Goal: Task Accomplishment & Management: Use online tool/utility

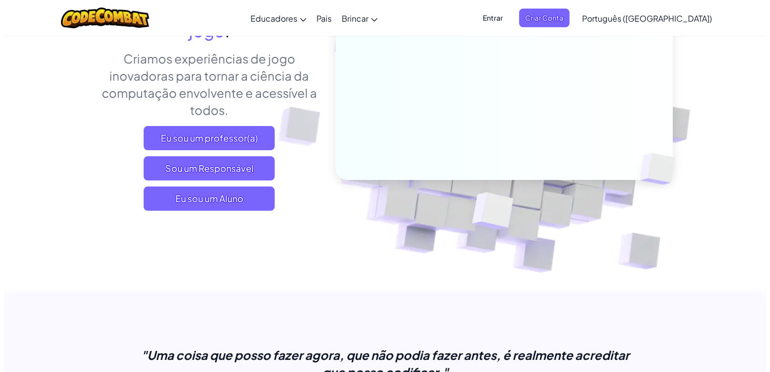
scroll to position [149, 0]
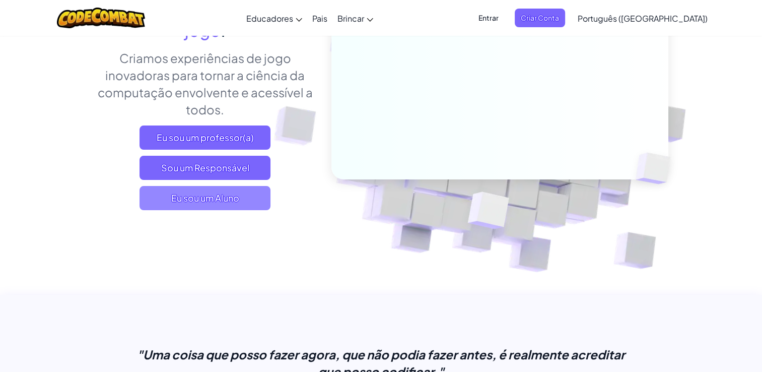
click at [233, 208] on span "Eu sou um Aluno" at bounding box center [205, 198] width 131 height 24
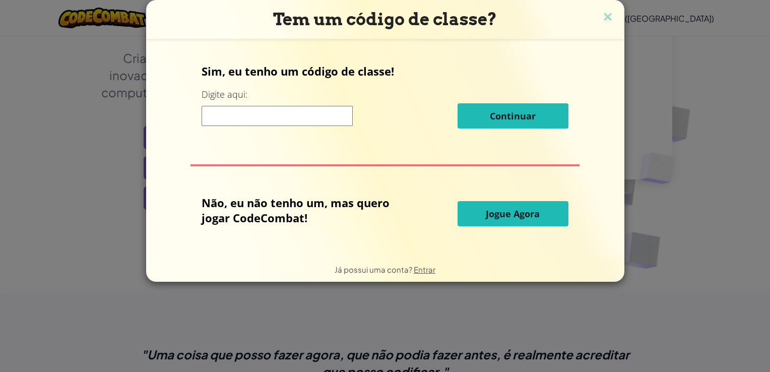
click at [488, 219] on span "Jogue Agora" at bounding box center [513, 214] width 54 height 12
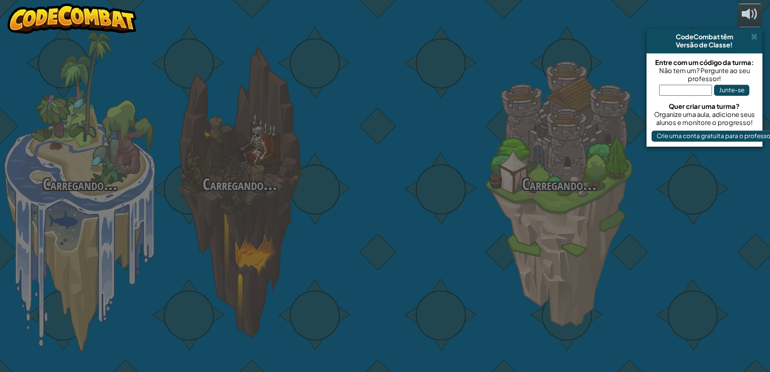
select select "pt-BR"
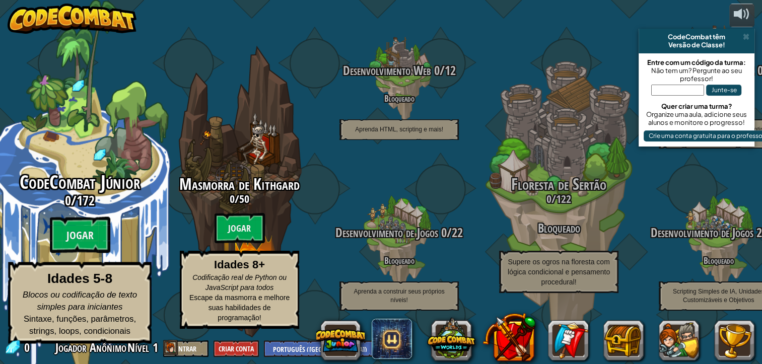
click at [77, 178] on span "CodeCombat Júnior" at bounding box center [80, 182] width 120 height 26
select select "pt-BR"
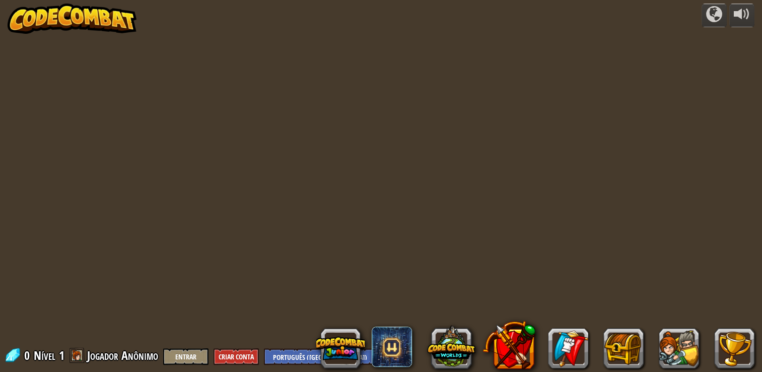
select select "pt-BR"
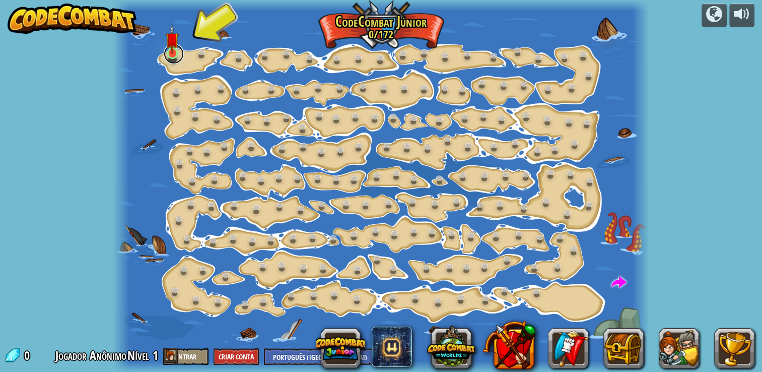
click at [171, 56] on link at bounding box center [174, 54] width 20 height 20
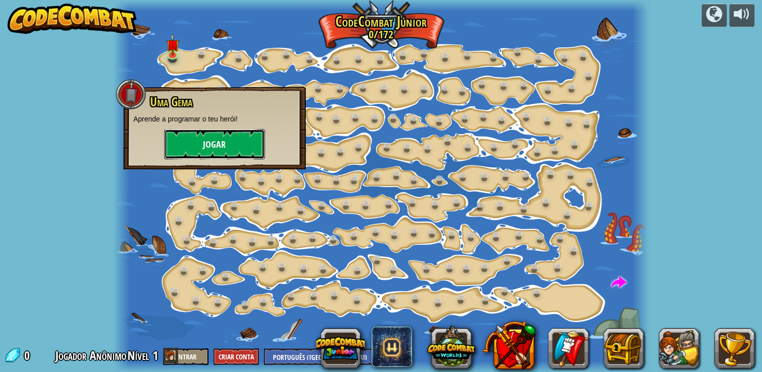
click at [202, 143] on button "Jogar" at bounding box center [214, 144] width 101 height 30
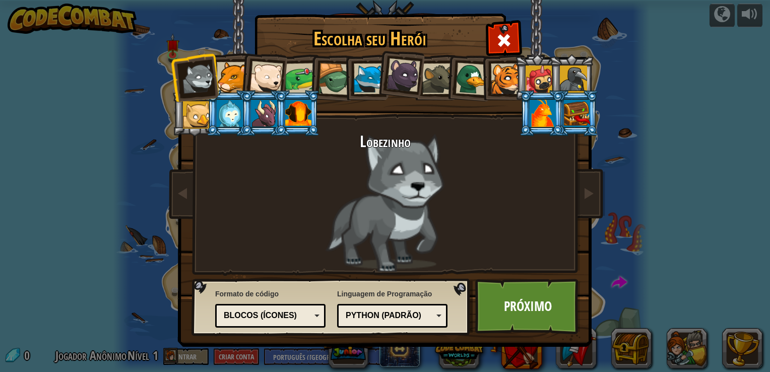
click at [236, 82] on div at bounding box center [232, 77] width 31 height 31
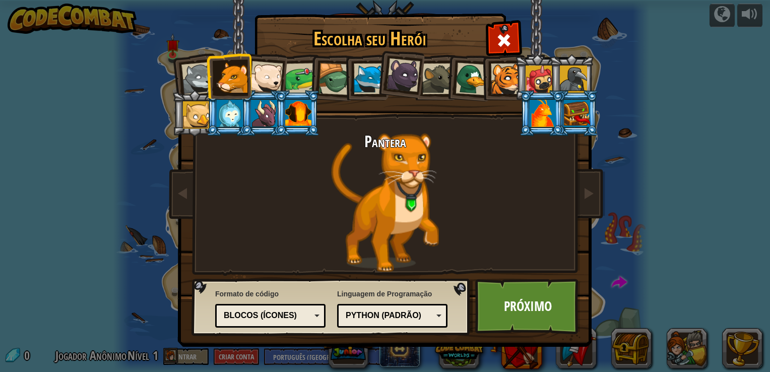
click at [480, 84] on li at bounding box center [502, 77] width 45 height 46
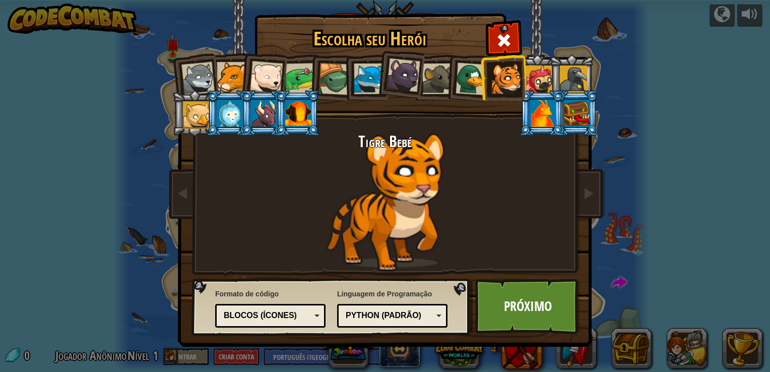
click at [562, 109] on li at bounding box center [541, 113] width 45 height 46
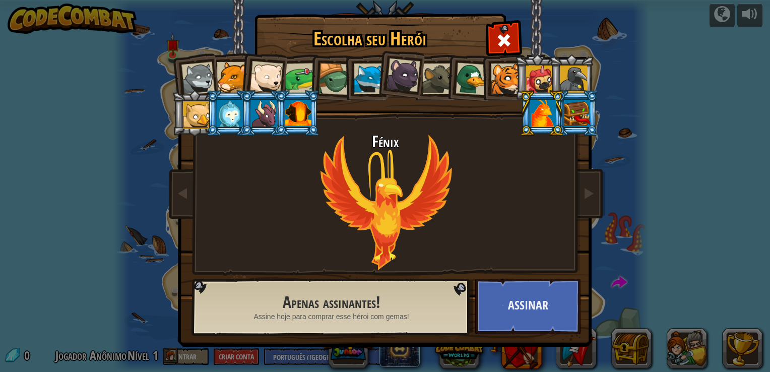
click at [563, 109] on li at bounding box center [541, 113] width 45 height 46
click at [582, 109] on div at bounding box center [577, 113] width 26 height 27
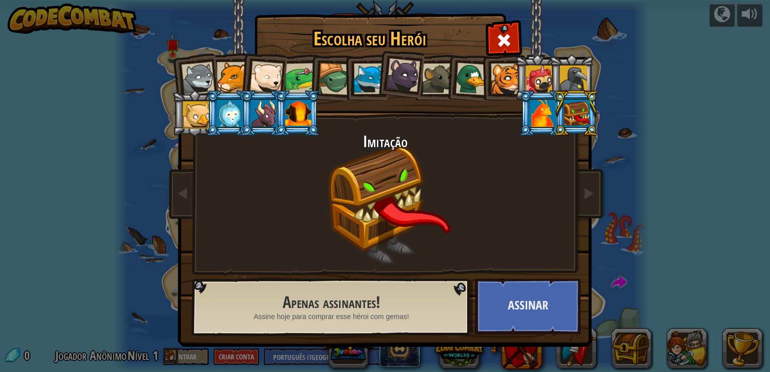
click at [340, 84] on div at bounding box center [334, 79] width 32 height 32
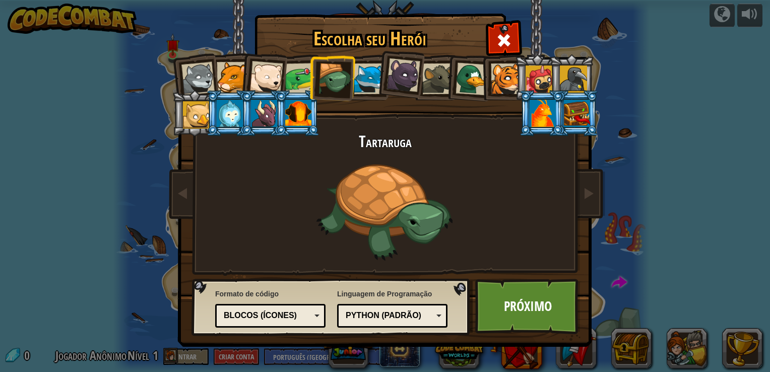
click at [374, 76] on div at bounding box center [369, 78] width 31 height 31
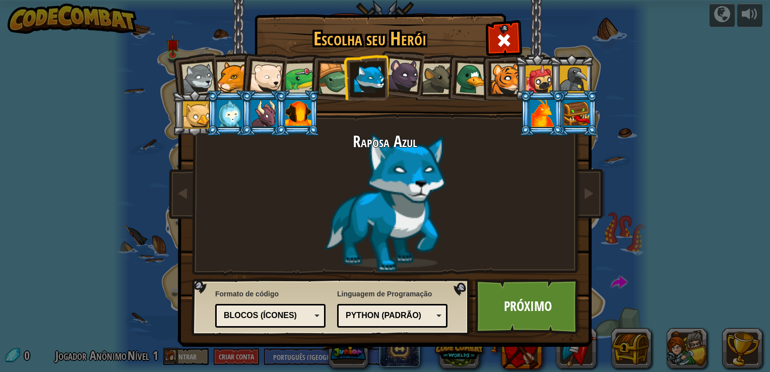
click at [401, 68] on div at bounding box center [403, 75] width 34 height 34
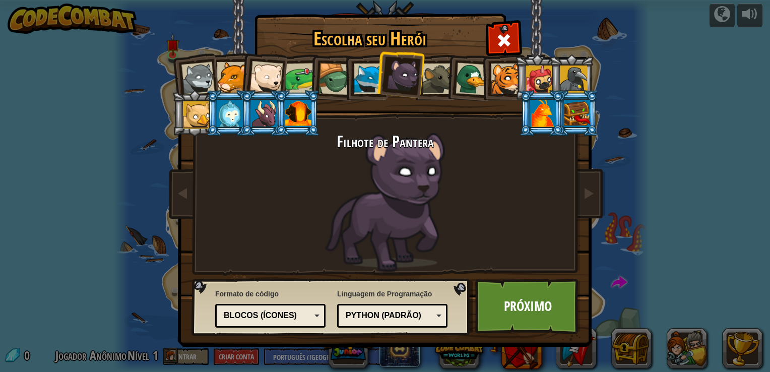
click at [305, 122] on div at bounding box center [298, 113] width 26 height 27
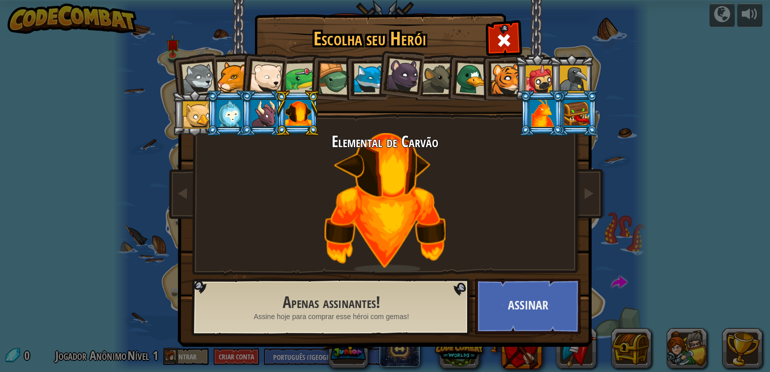
click at [304, 80] on div at bounding box center [300, 78] width 31 height 31
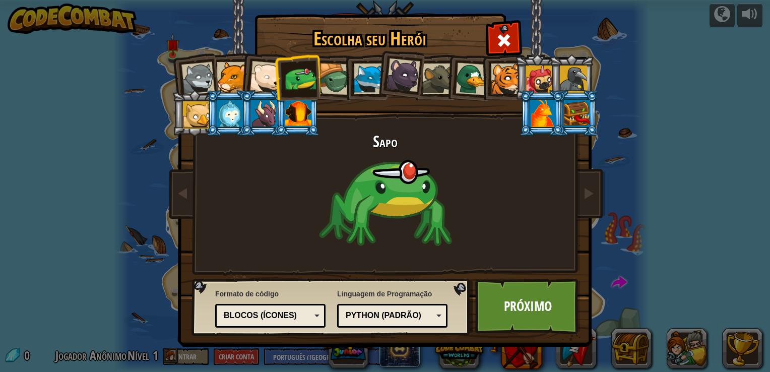
click at [369, 72] on div at bounding box center [369, 78] width 31 height 31
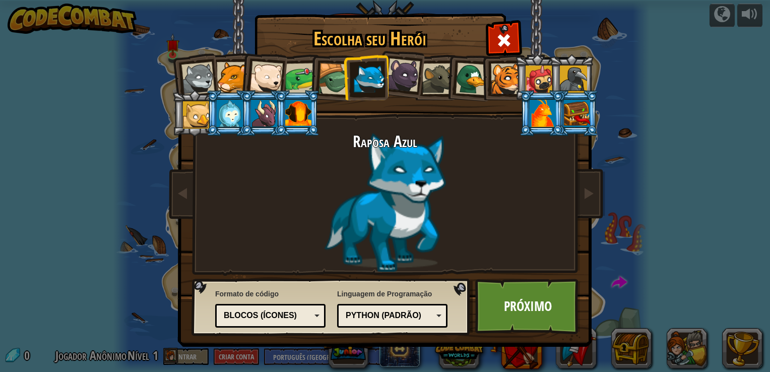
click at [429, 313] on div "Python (Padrão)" at bounding box center [389, 316] width 87 height 12
click at [406, 325] on div "Python (Padrão) JavaScript Lua C++ Java (experimental) JavaScript" at bounding box center [392, 316] width 110 height 24
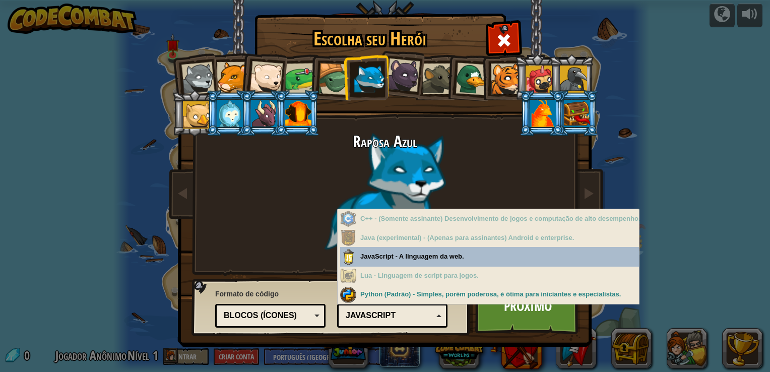
click at [406, 325] on div "Python (Padrão) JavaScript Lua C++ Java (experimental) JavaScript" at bounding box center [392, 316] width 110 height 24
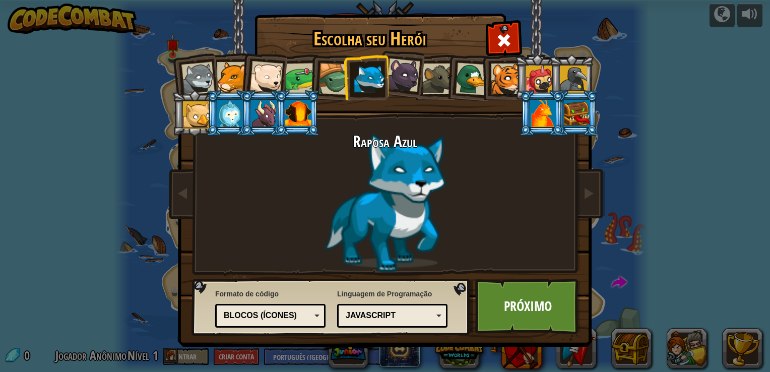
click at [292, 327] on div "Formato de código Código de texto Blocos e código Blocos Blocos (ícones) Blocos…" at bounding box center [270, 308] width 110 height 44
click at [298, 317] on div "Blocos (ícones)" at bounding box center [267, 316] width 87 height 12
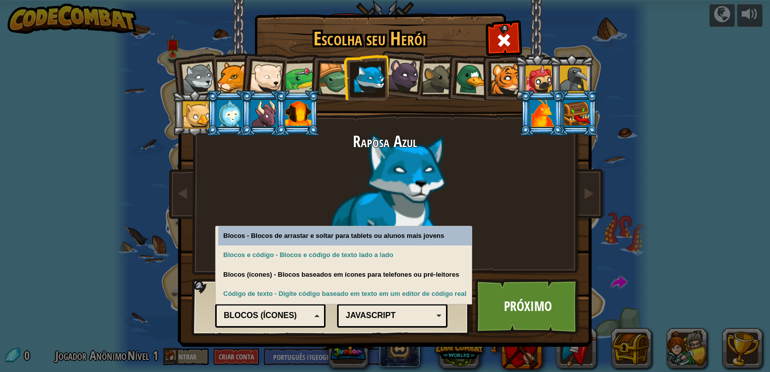
click at [298, 317] on div "Blocos (ícones)" at bounding box center [267, 316] width 87 height 12
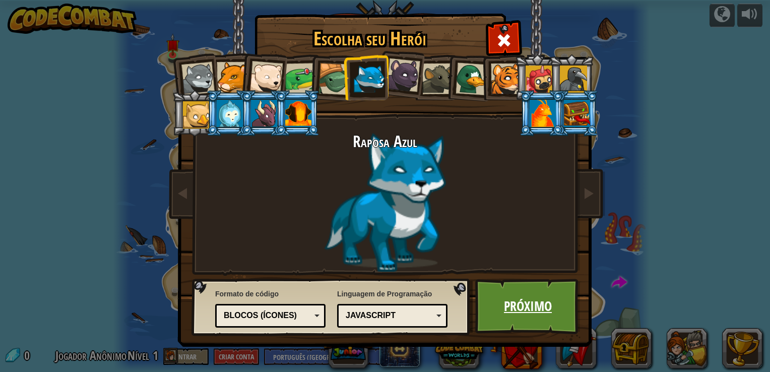
click at [514, 317] on link "Próximo" at bounding box center [527, 306] width 105 height 55
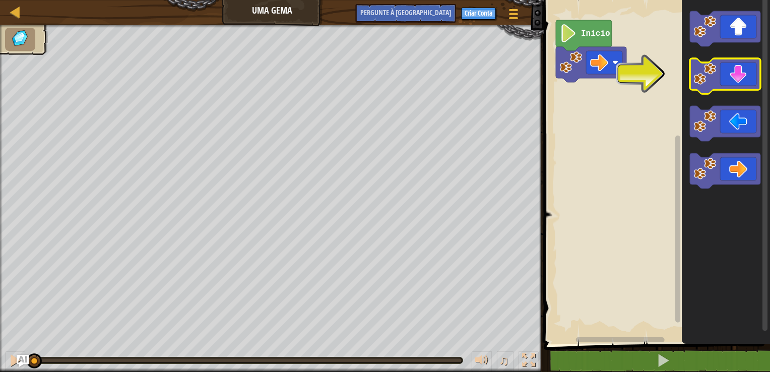
click at [707, 81] on image "Espaço de trabalho do Blockly" at bounding box center [705, 74] width 22 height 22
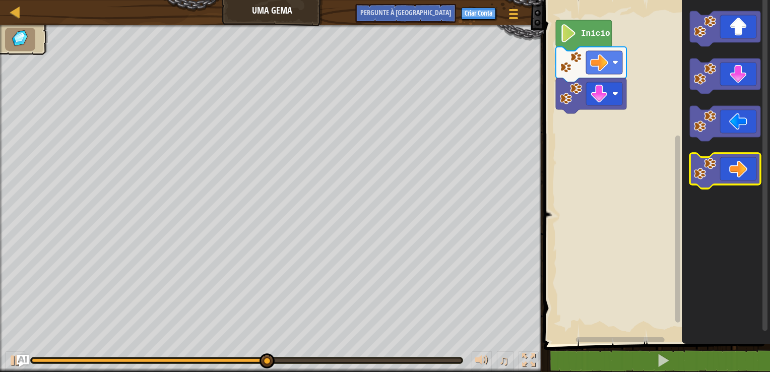
click at [713, 160] on image "Espaço de trabalho do Blockly" at bounding box center [705, 169] width 22 height 22
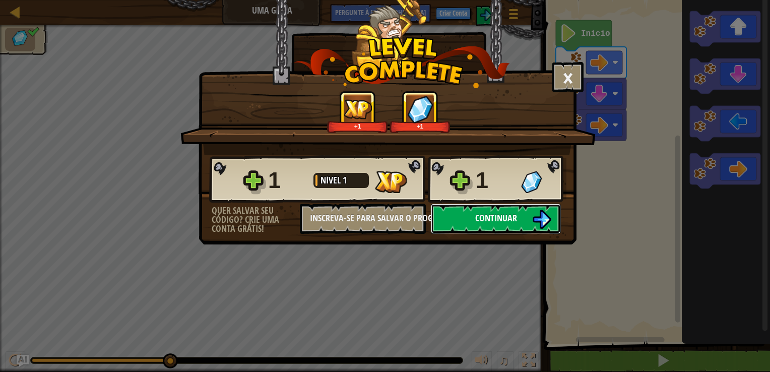
click at [521, 227] on button "Continuar" at bounding box center [496, 219] width 130 height 30
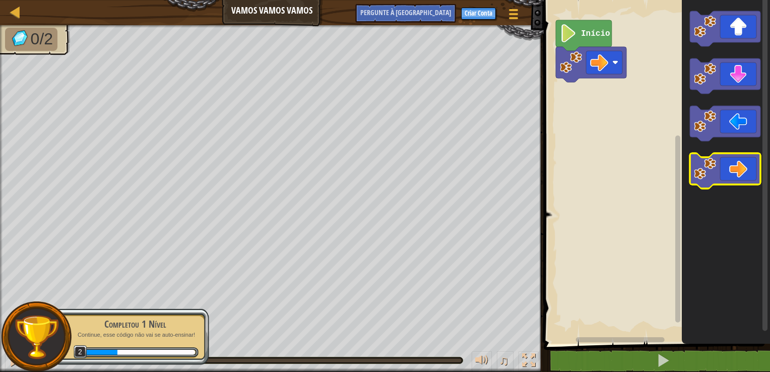
click at [729, 176] on icon "Espaço de trabalho do Blockly" at bounding box center [725, 170] width 71 height 35
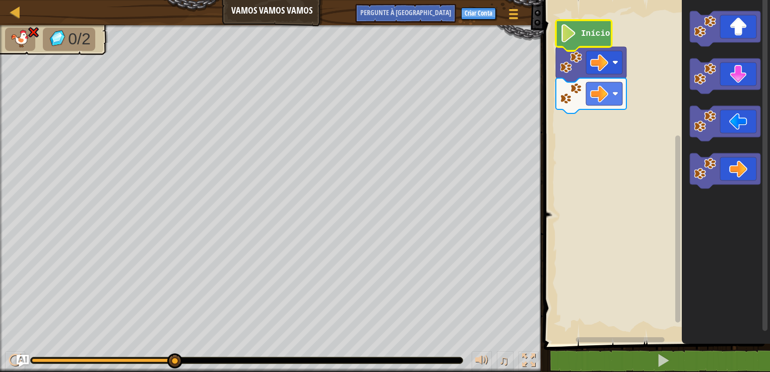
click at [567, 33] on image "Espaço de trabalho do Blockly" at bounding box center [568, 33] width 17 height 18
click at [15, 16] on div at bounding box center [15, 12] width 13 height 13
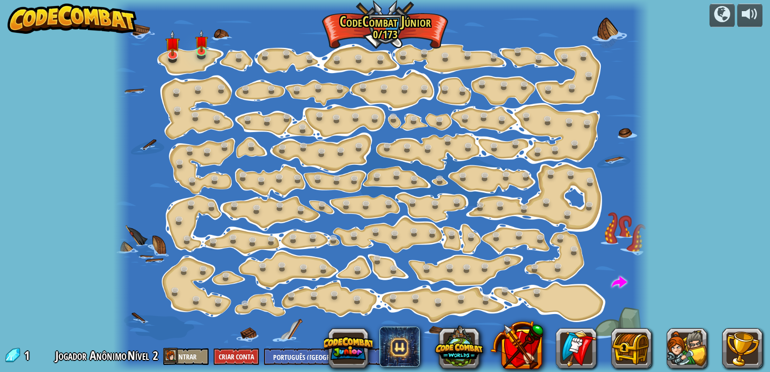
select select "pt-BR"
